Goal: Information Seeking & Learning: Learn about a topic

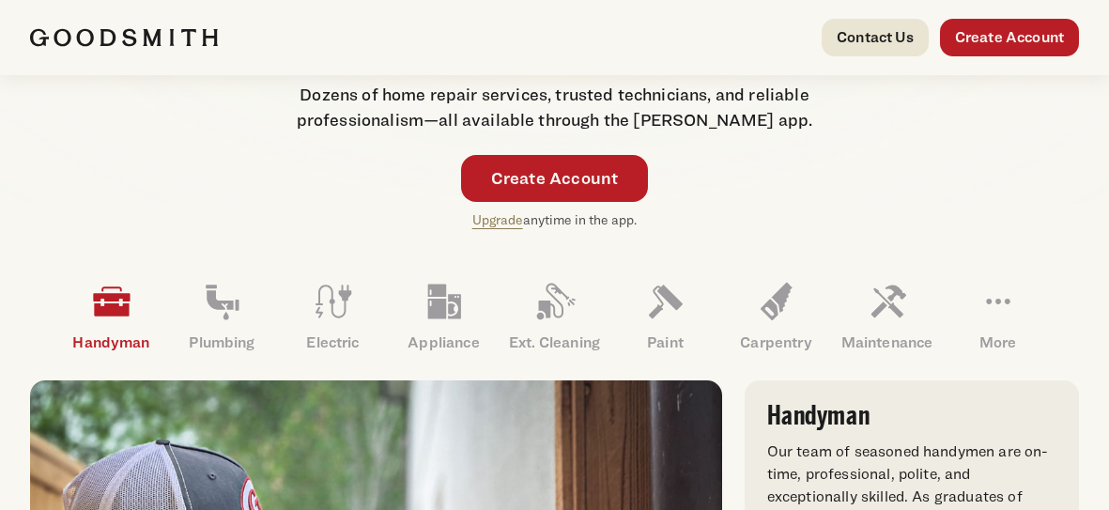
scroll to position [415, 0]
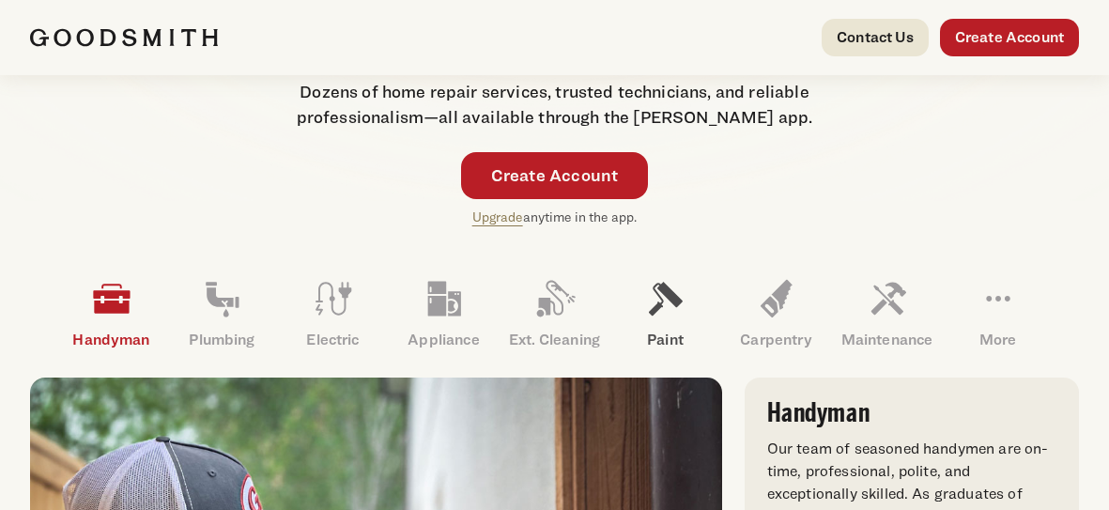
click at [653, 277] on icon at bounding box center [665, 298] width 45 height 45
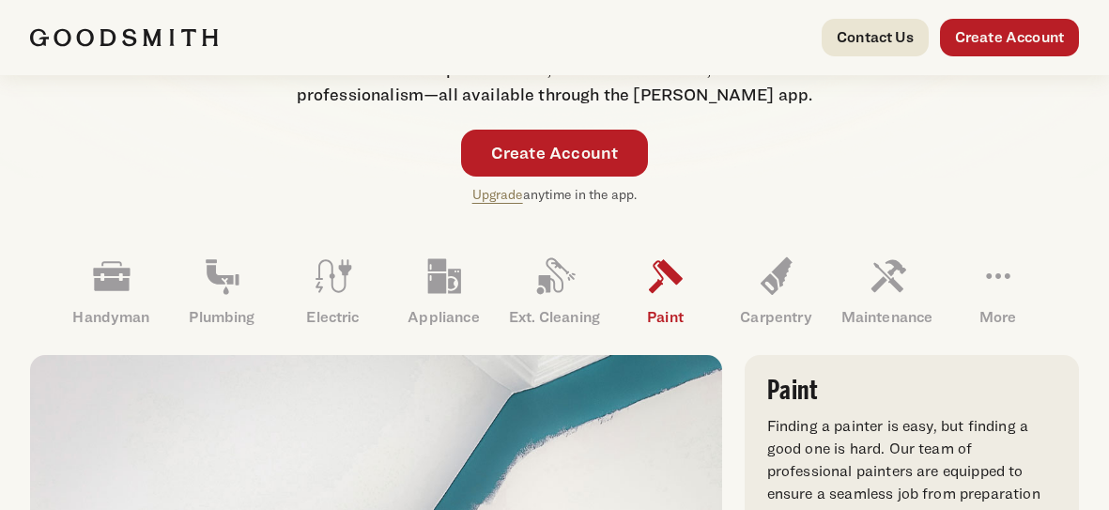
scroll to position [447, 0]
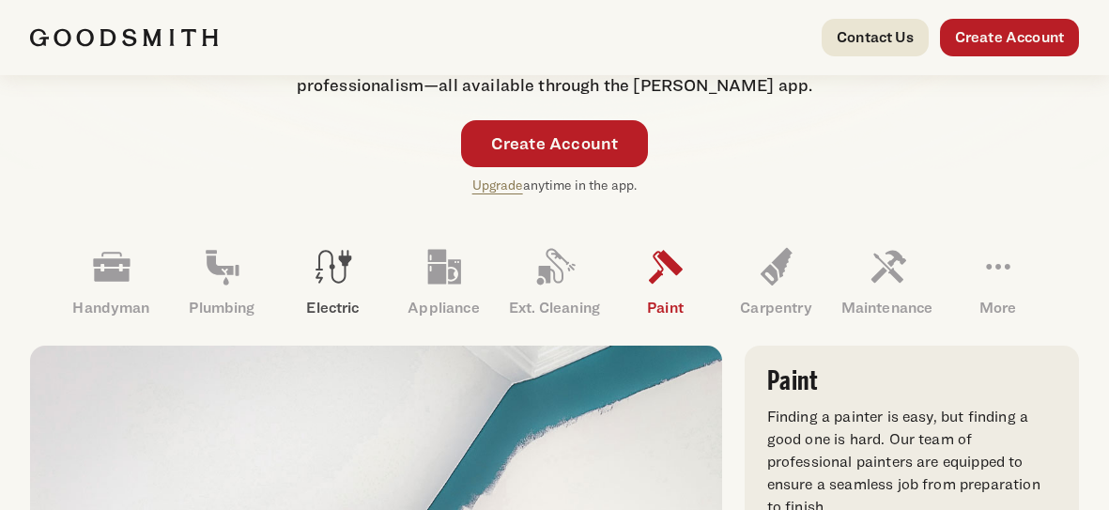
click at [333, 262] on icon at bounding box center [333, 266] width 45 height 45
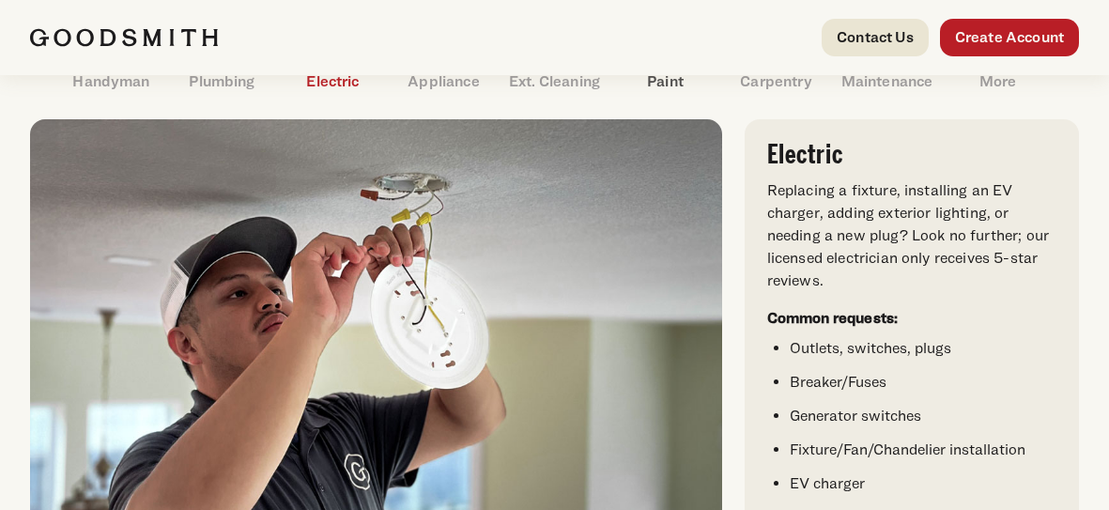
scroll to position [675, 0]
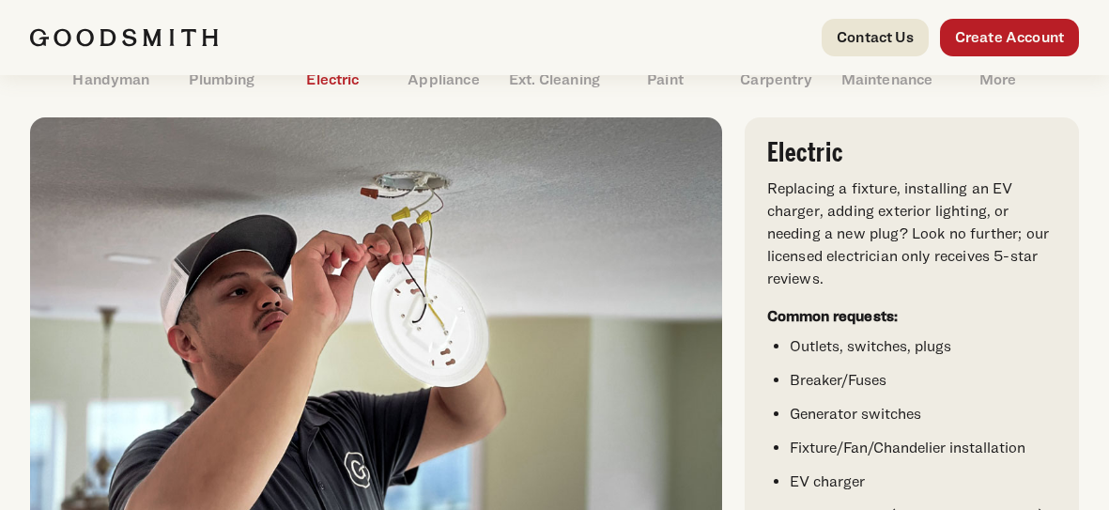
click at [1092, 269] on div "Handyman Plumbing Electric" at bounding box center [554, 337] width 1109 height 741
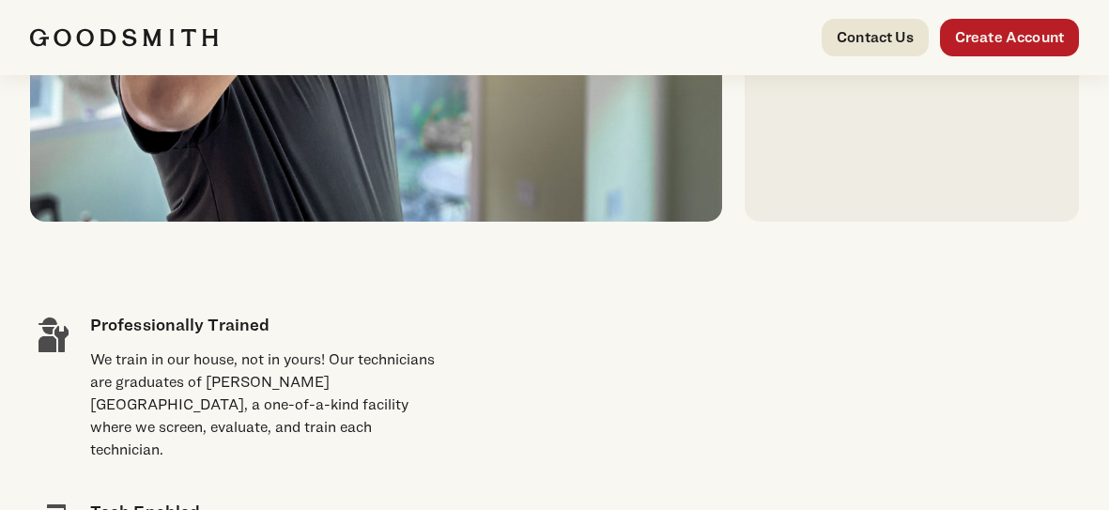
scroll to position [1127, 0]
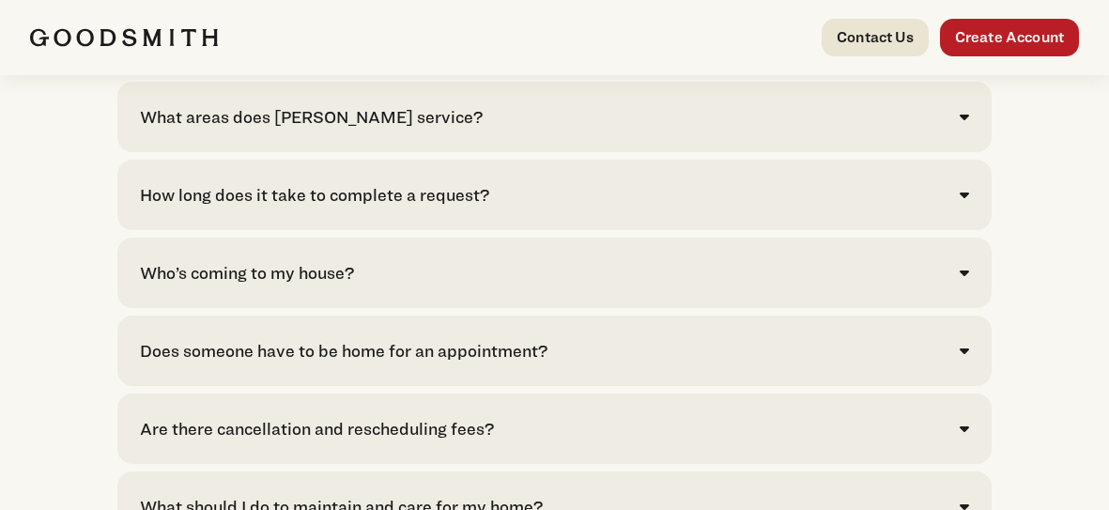
scroll to position [3995, 0]
click at [328, 261] on div "Who’s coming to my house?" at bounding box center [247, 271] width 214 height 25
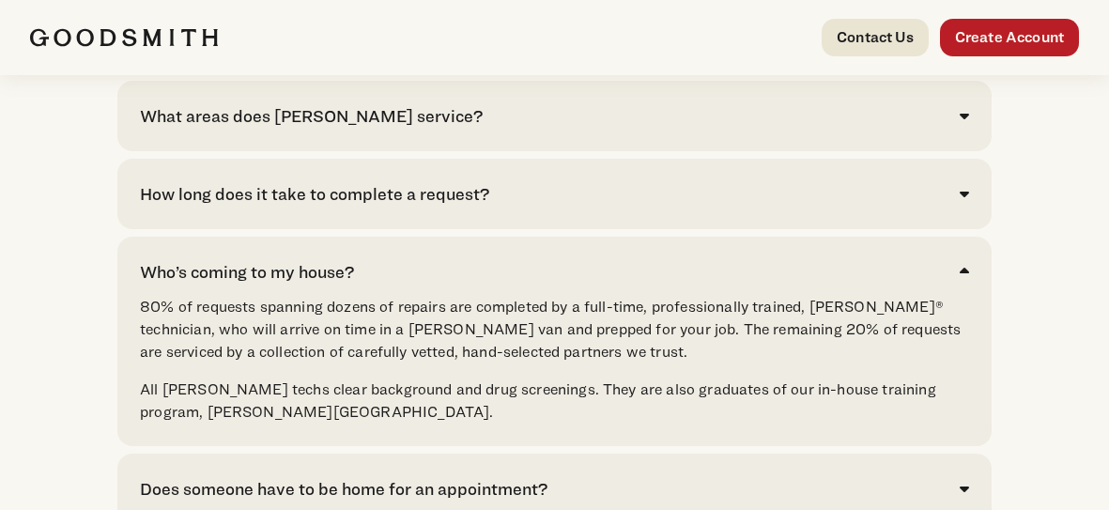
click at [575, 332] on p "80% of requests spanning dozens of repairs are completed by a full-time, profes…" at bounding box center [554, 330] width 829 height 68
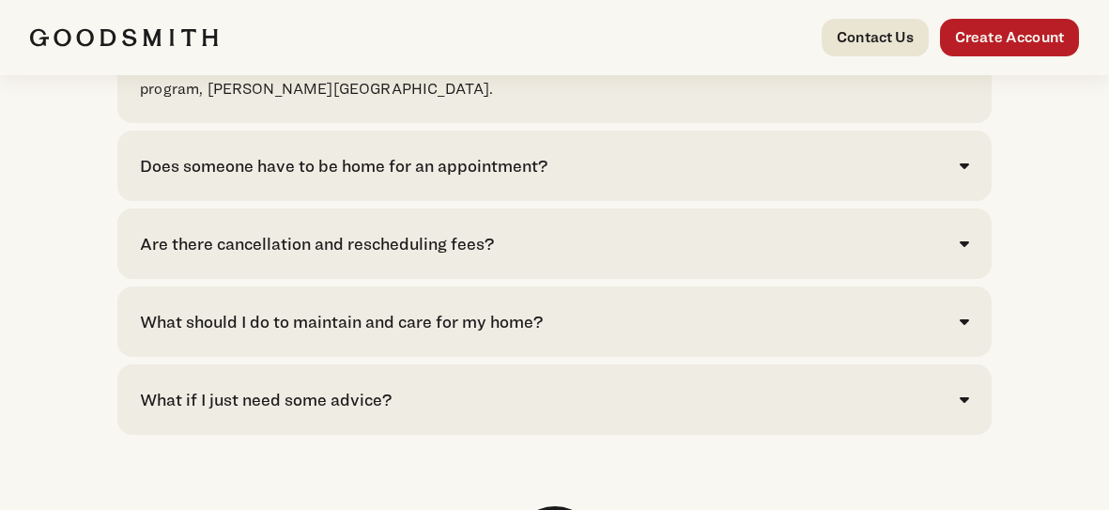
scroll to position [4319, 0]
click at [475, 309] on div "What should I do to maintain and care for my home?" at bounding box center [341, 320] width 403 height 25
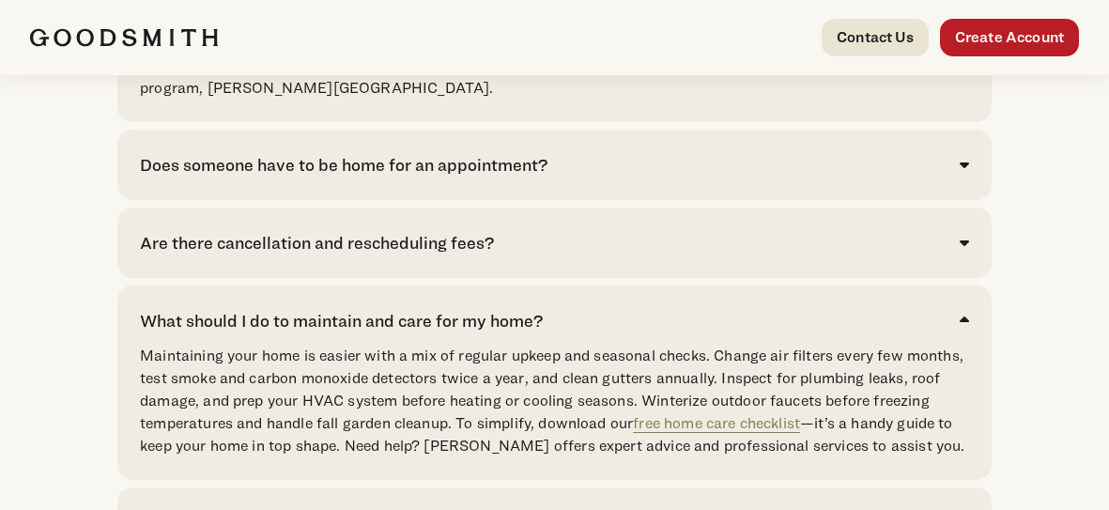
click at [378, 399] on p "Maintaining your home is easier with a mix of regular upkeep and seasonal check…" at bounding box center [554, 401] width 829 height 113
click at [468, 403] on p "Maintaining your home is easier with a mix of regular upkeep and seasonal check…" at bounding box center [554, 401] width 829 height 113
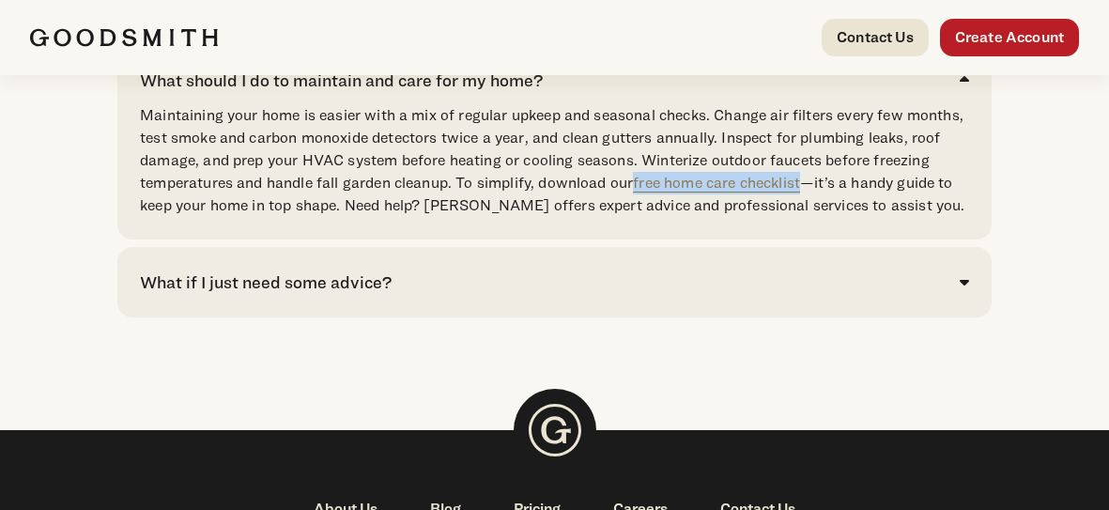
scroll to position [4561, 0]
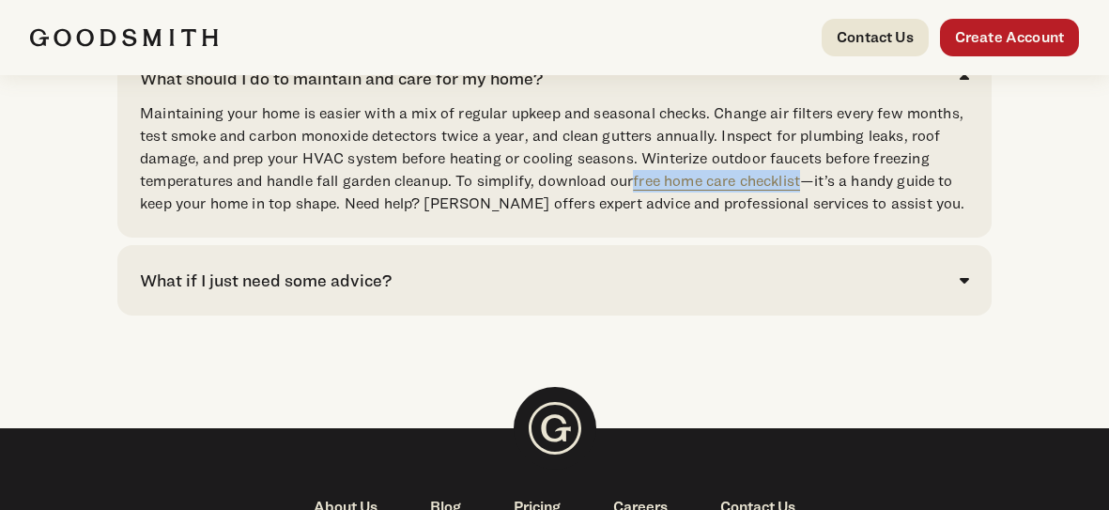
click at [374, 311] on div "What if I just need some advice? We are here for you. Don’t ask Google; ask [PE…" at bounding box center [554, 280] width 874 height 70
click at [342, 284] on div "What if I just need some advice?" at bounding box center [266, 280] width 252 height 25
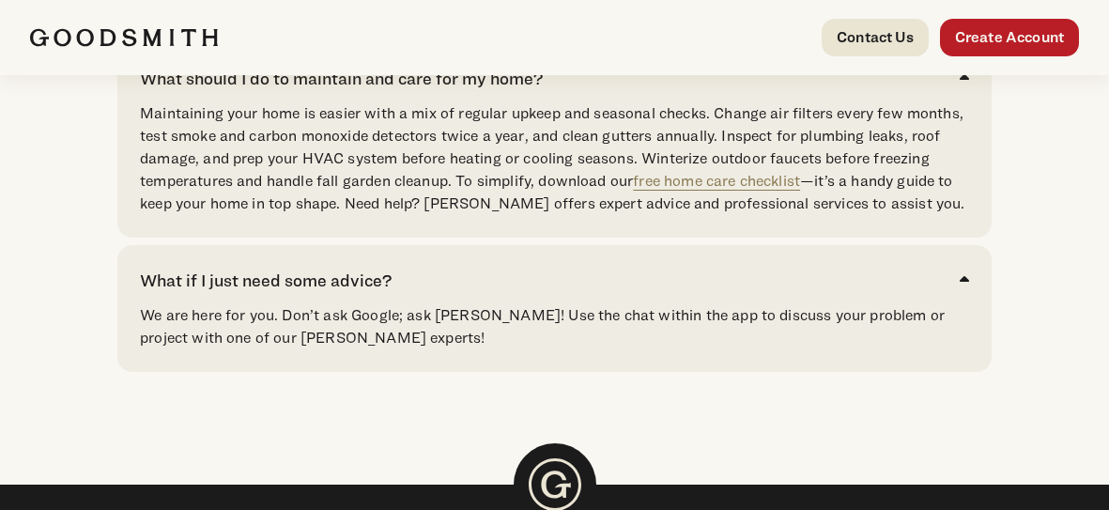
click at [481, 346] on p "We are here for you. Don’t ask Google; ask [PERSON_NAME]! Use the chat within t…" at bounding box center [554, 326] width 829 height 45
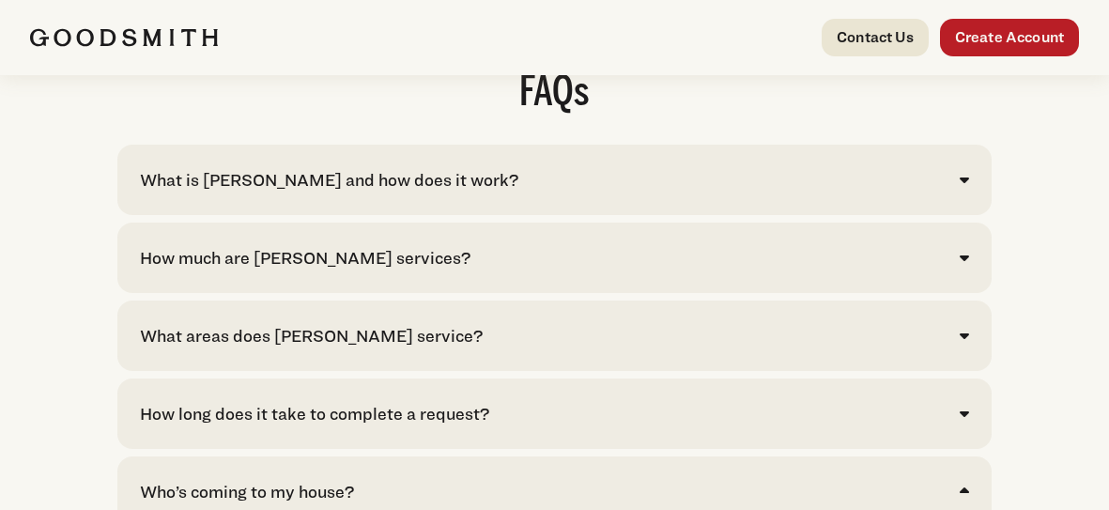
scroll to position [3774, 0]
click at [327, 252] on div "How much are [PERSON_NAME] services?" at bounding box center [305, 258] width 330 height 25
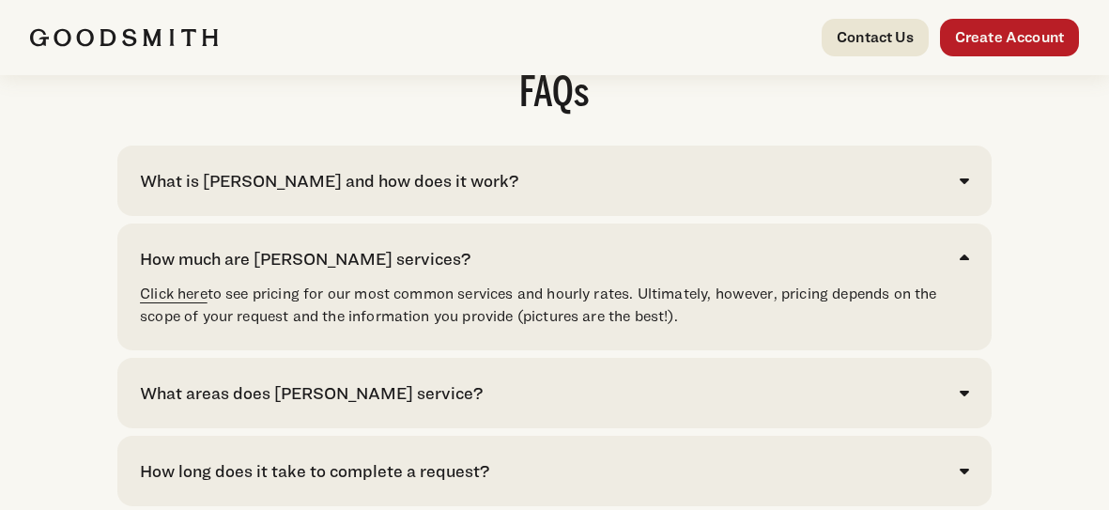
click at [161, 297] on link "Click here" at bounding box center [174, 293] width 68 height 18
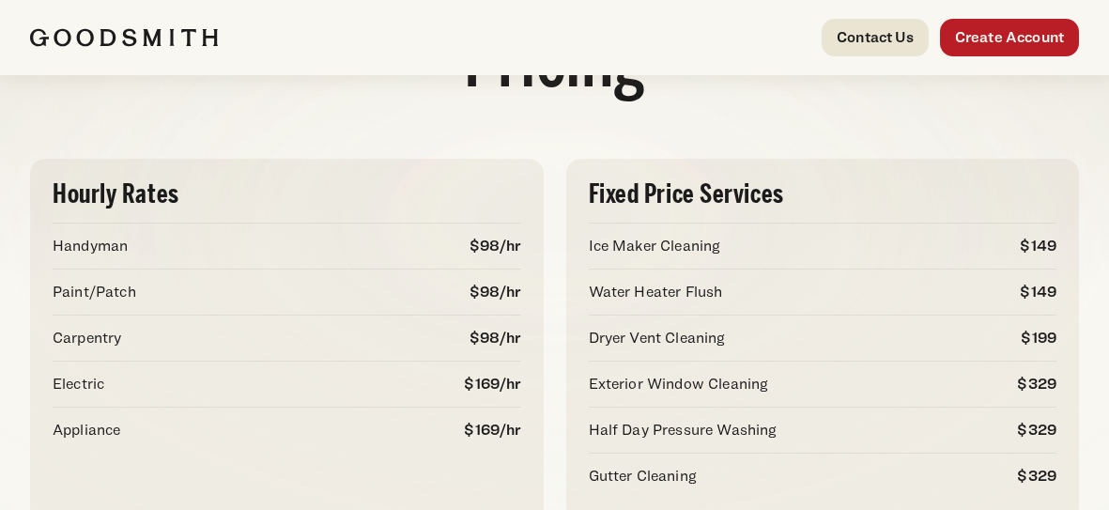
scroll to position [91, 0]
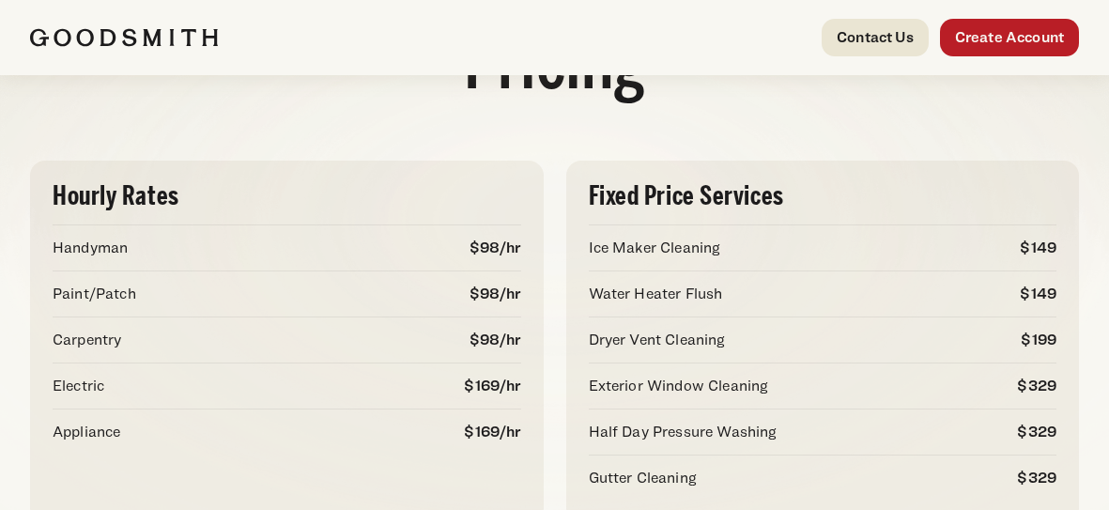
click at [553, 232] on div "Hourly Rates Handyman $98/hr Paint/Patch $98/hr Carpentry $98/hr Electric" at bounding box center [554, 342] width 1049 height 362
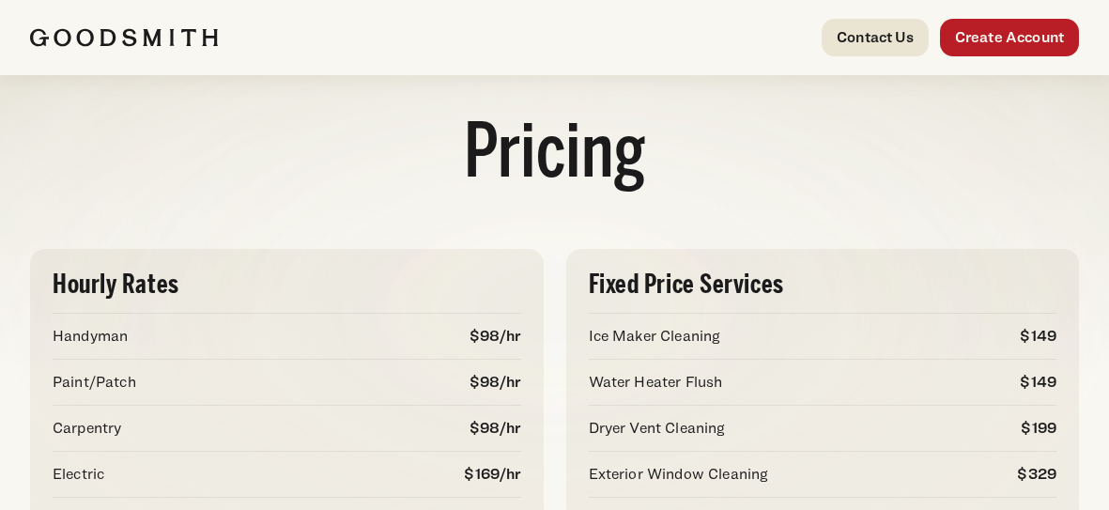
scroll to position [6, 0]
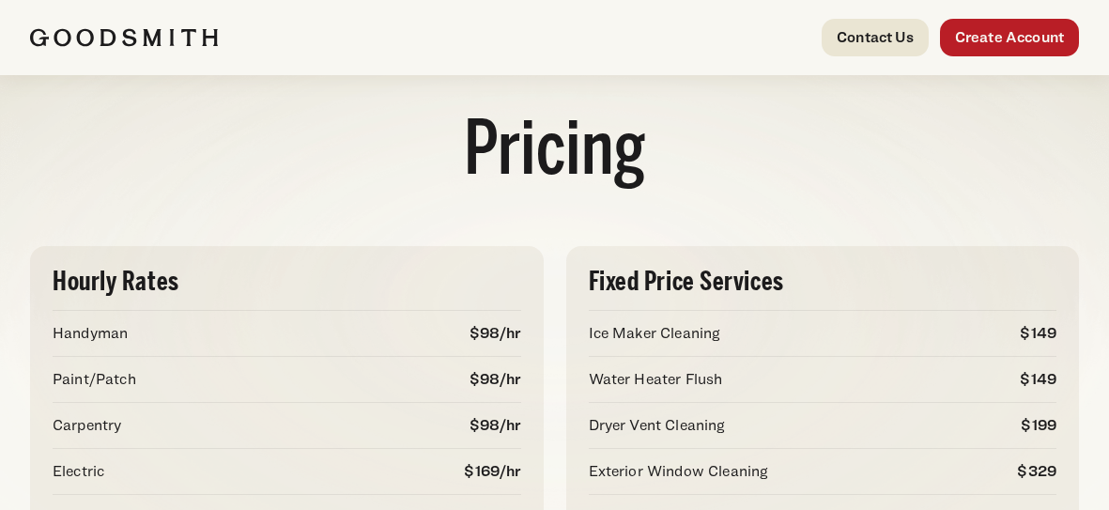
click at [545, 241] on div "Hourly Rates Handyman $98/hr Paint/Patch $98/hr Carpentry $98/hr Electric $169/…" at bounding box center [554, 473] width 1109 height 531
click at [575, 221] on div "Hourly Rates Handyman $98/hr Paint/Patch $98/hr Carpentry $98/hr Electric $169/…" at bounding box center [554, 473] width 1109 height 531
